Goal: Information Seeking & Learning: Understand process/instructions

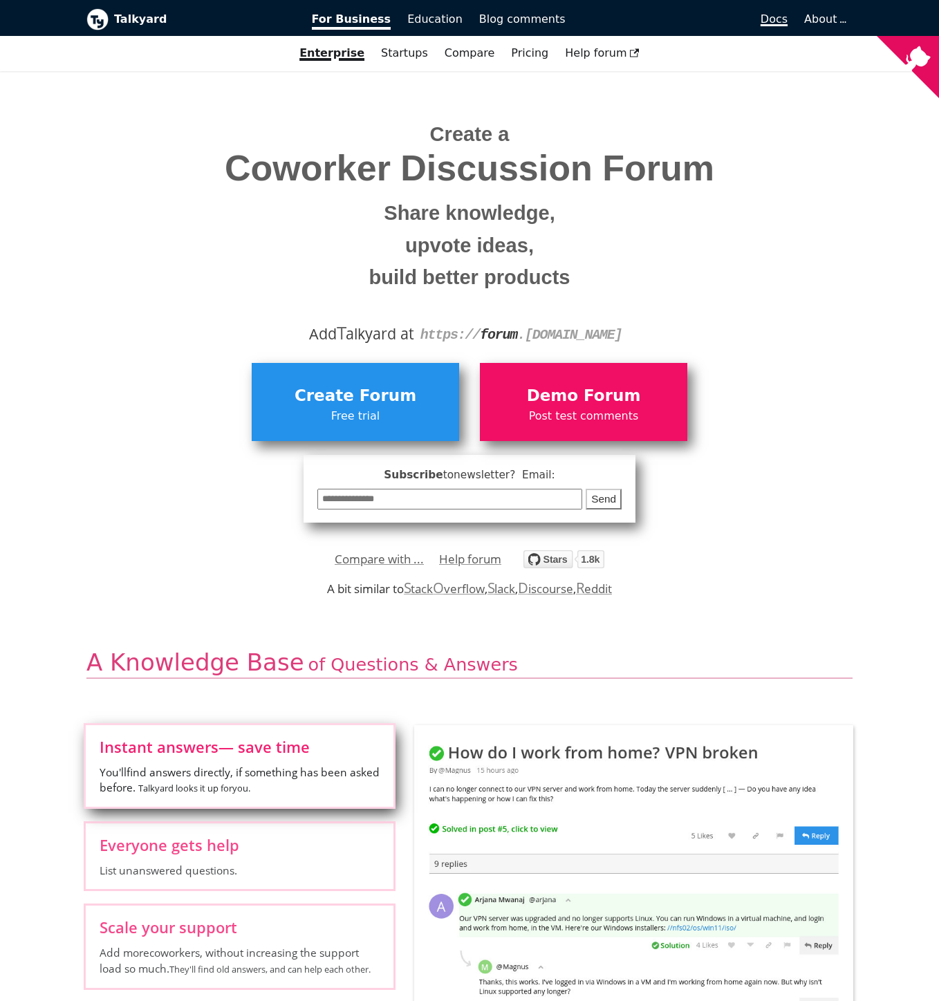
click at [782, 22] on span "Docs" at bounding box center [774, 18] width 27 height 13
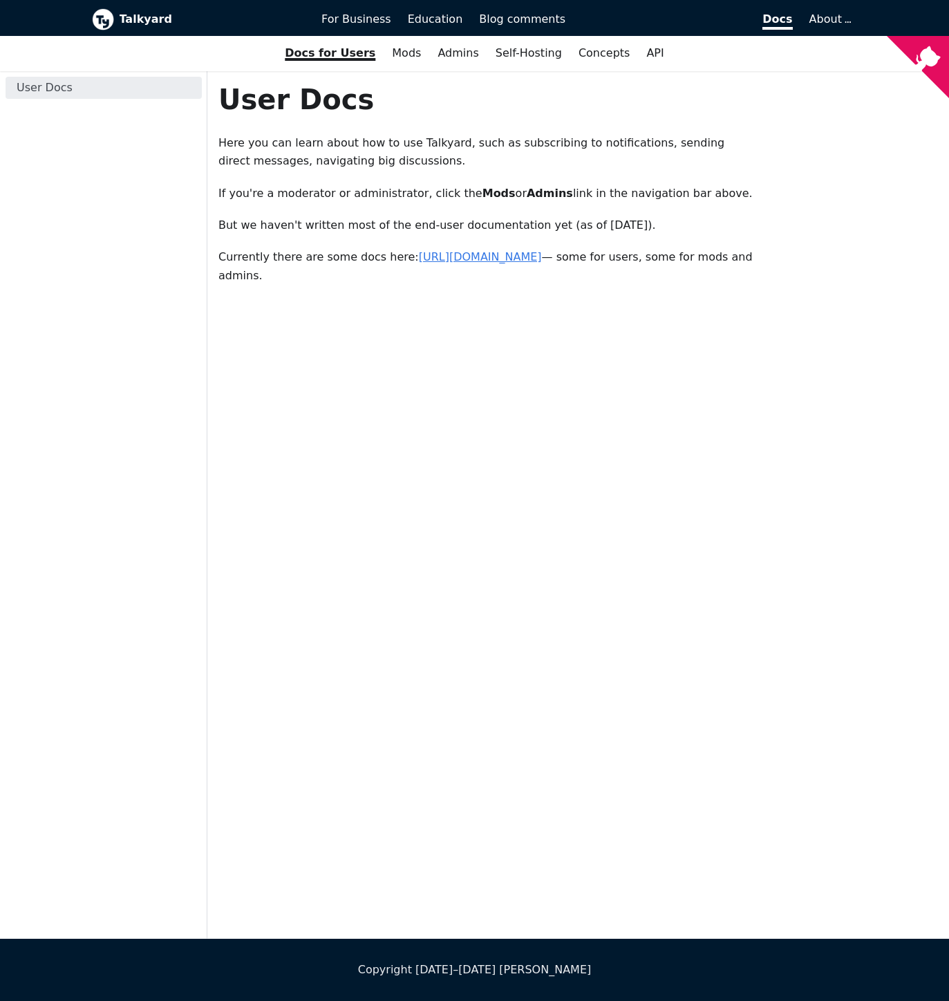
click at [529, 257] on link "[URL][DOMAIN_NAME]" at bounding box center [480, 256] width 123 height 13
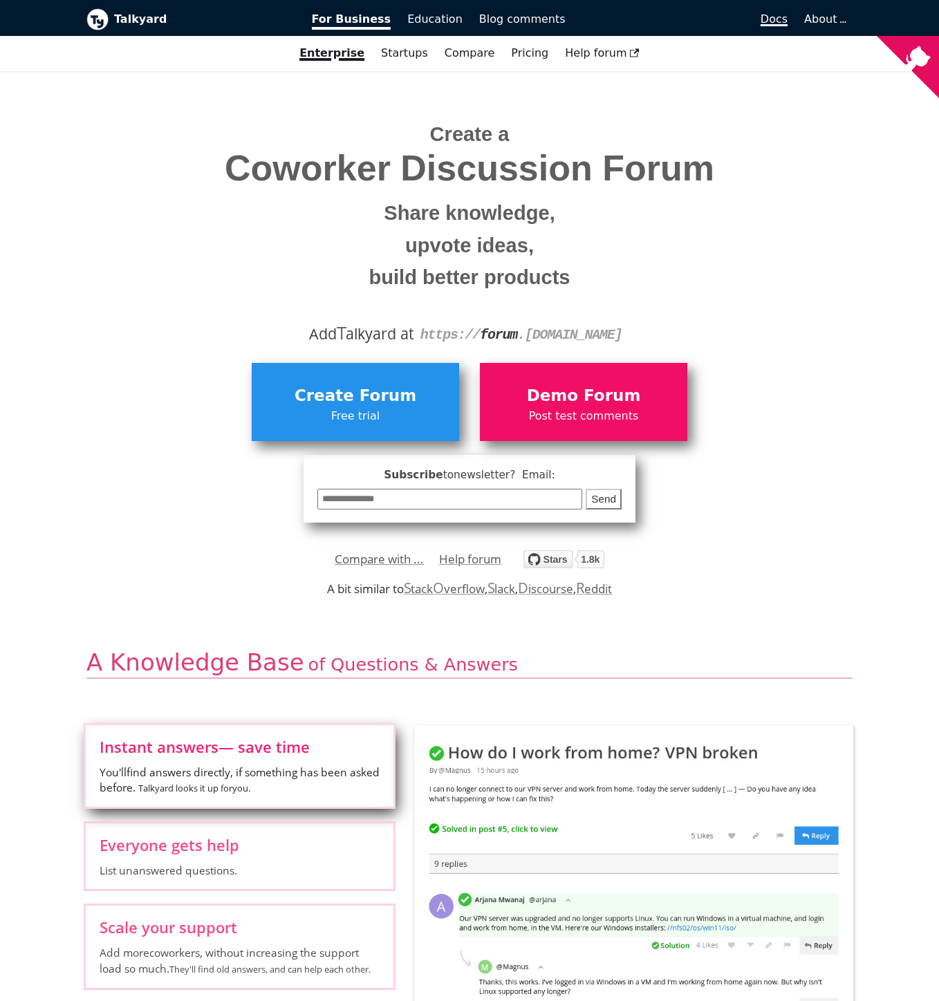
click at [782, 22] on span "Docs" at bounding box center [774, 18] width 27 height 13
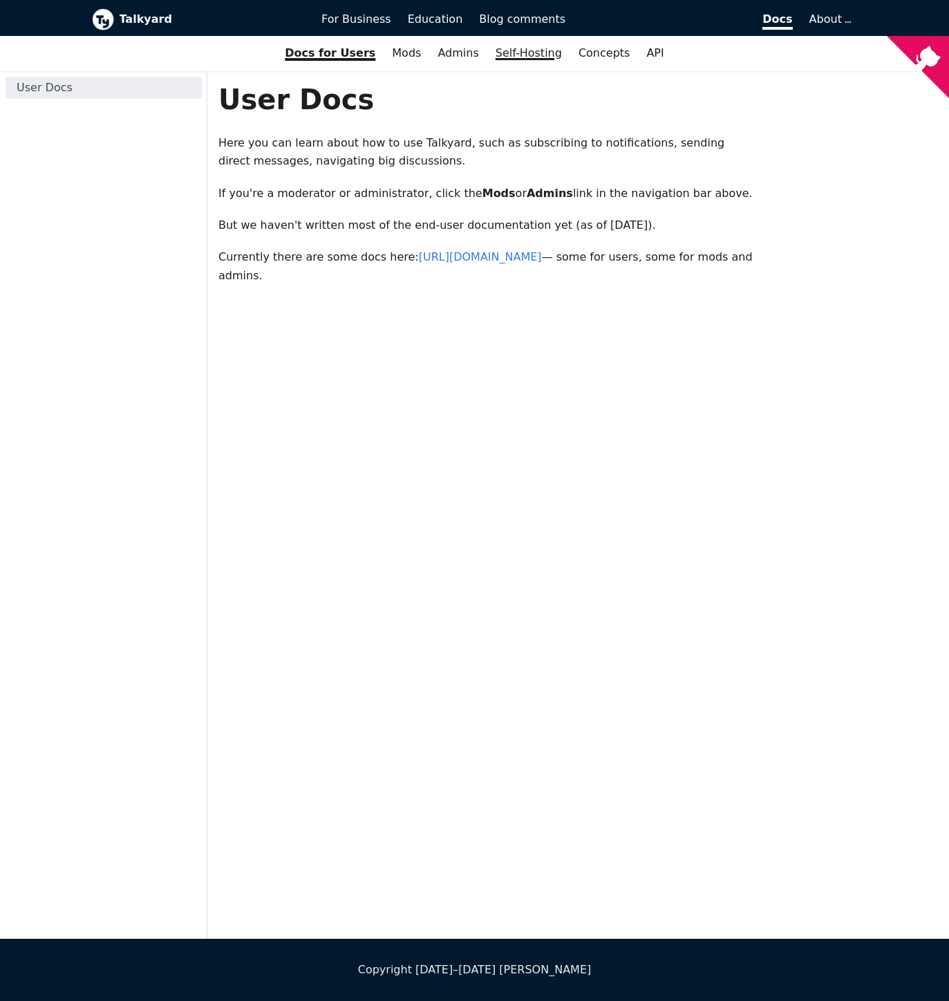
click at [534, 52] on link "Self-Hosting" at bounding box center [529, 53] width 83 height 24
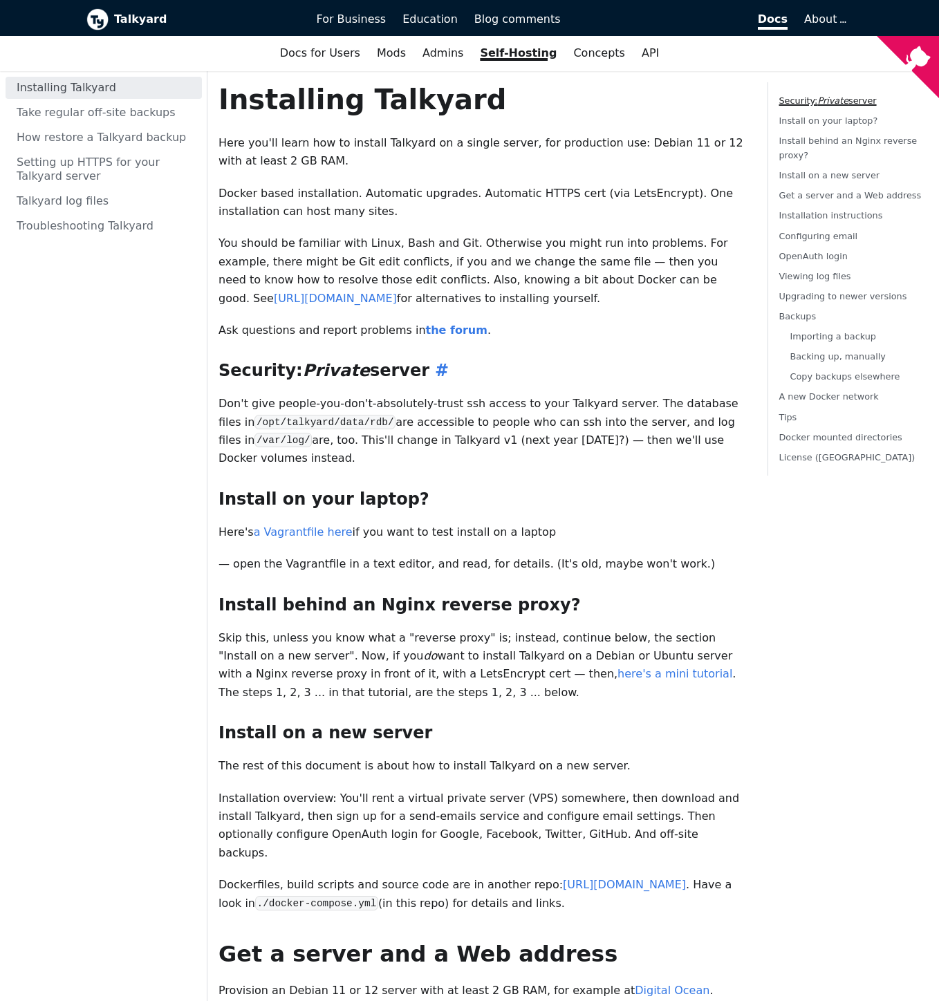
click at [557, 361] on h3 "Security: Private server ​" at bounding box center [482, 370] width 527 height 21
click at [833, 120] on link "Install on your laptop?" at bounding box center [828, 120] width 99 height 10
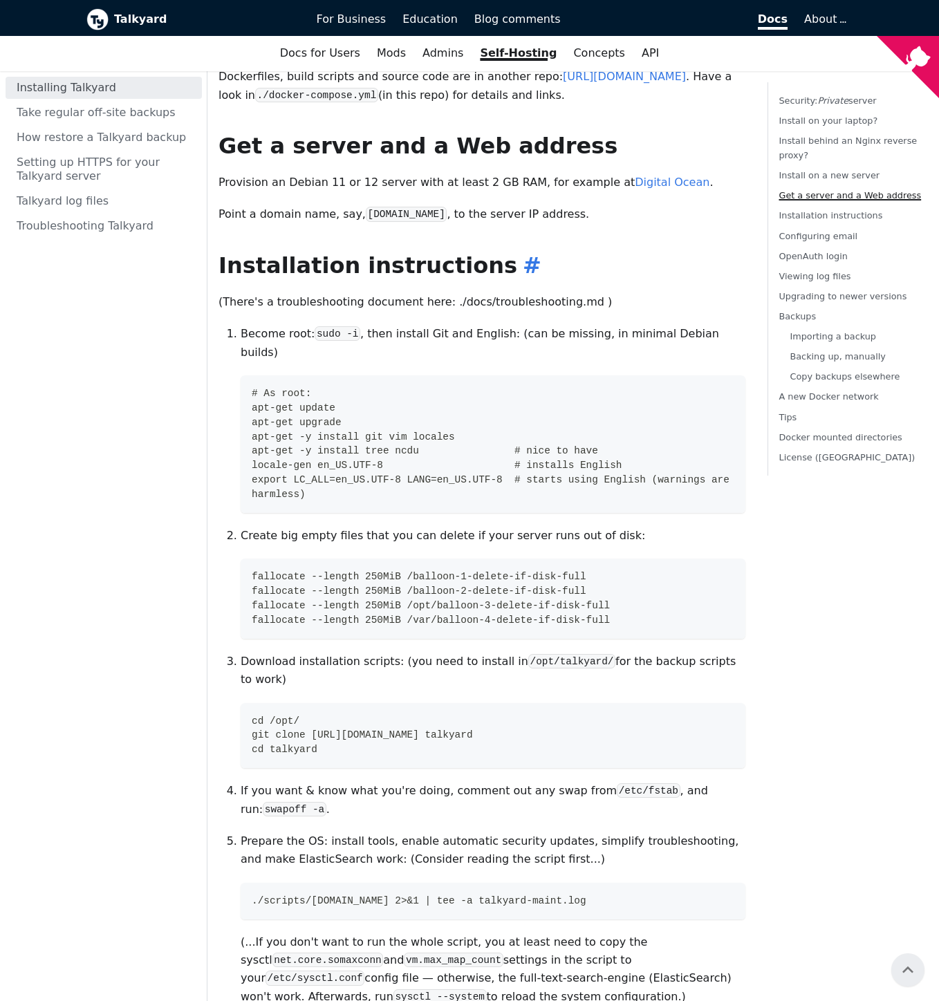
scroll to position [492, 0]
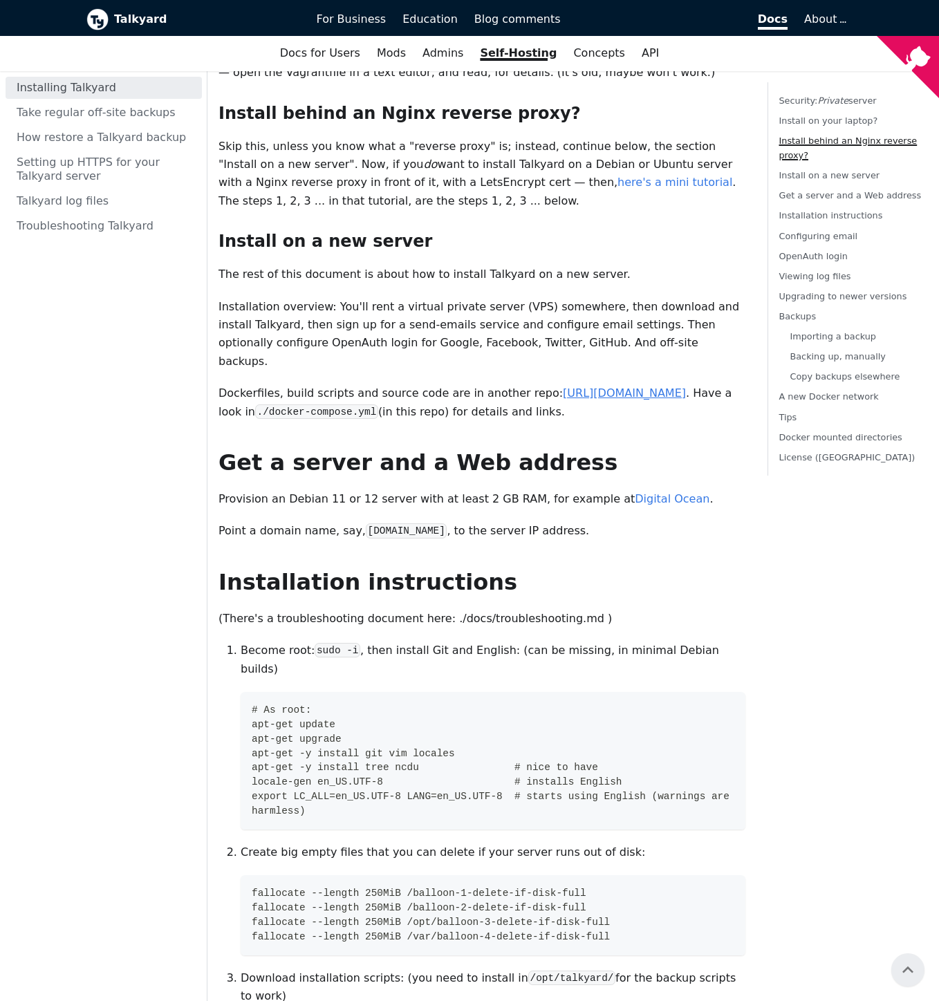
click at [650, 387] on link "https://github.com/debiki/talkyard" at bounding box center [624, 393] width 123 height 13
